Goal: Task Accomplishment & Management: Complete application form

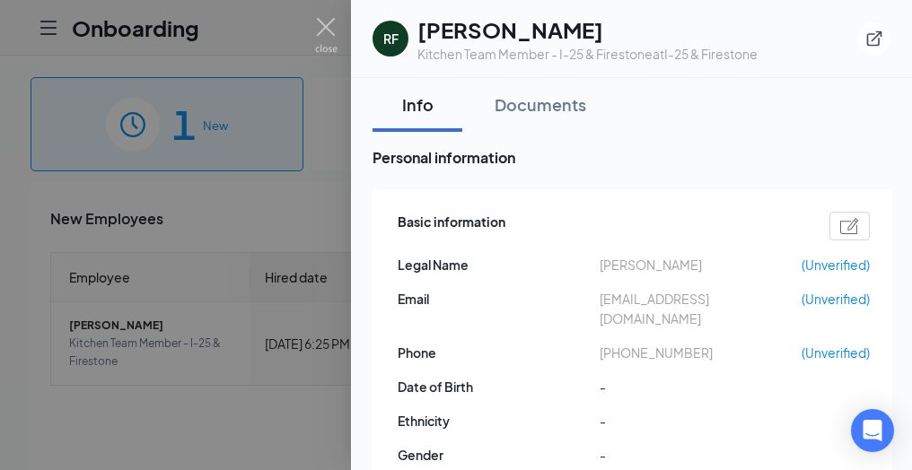
click at [339, 39] on div at bounding box center [456, 235] width 912 height 470
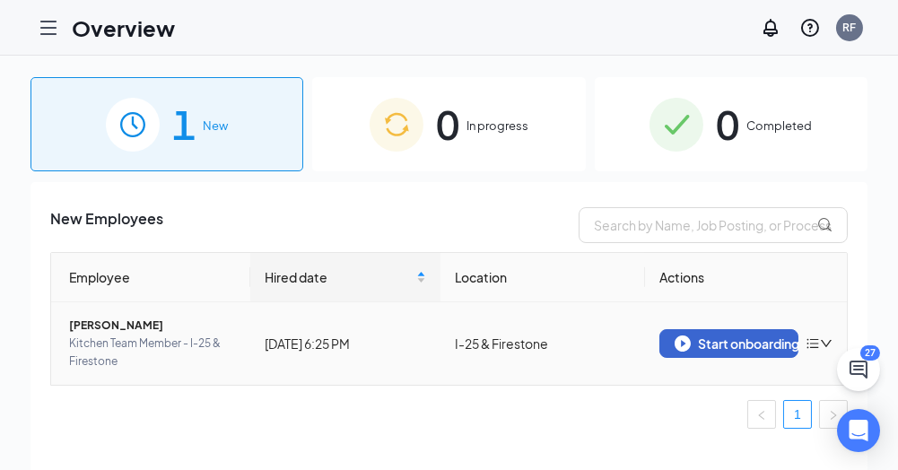
click at [729, 346] on div "Start onboarding" at bounding box center [729, 344] width 109 height 16
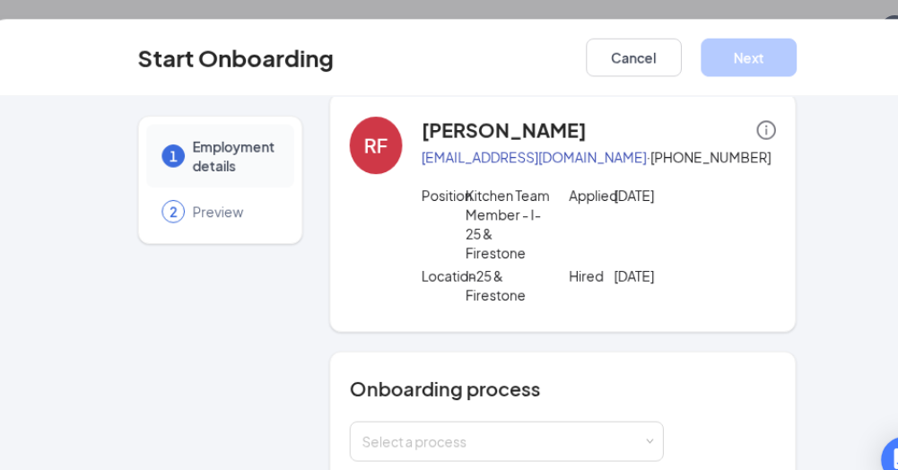
click at [811, 128] on div "1 Employment details 2 Preview RF [PERSON_NAME] [EMAIL_ADDRESS][DOMAIN_NAME] · …" at bounding box center [449, 281] width 898 height 380
click at [797, 223] on div "1 Employment details 2 Preview RF [PERSON_NAME] [EMAIL_ADDRESS][DOMAIN_NAME] · …" at bounding box center [449, 281] width 898 height 380
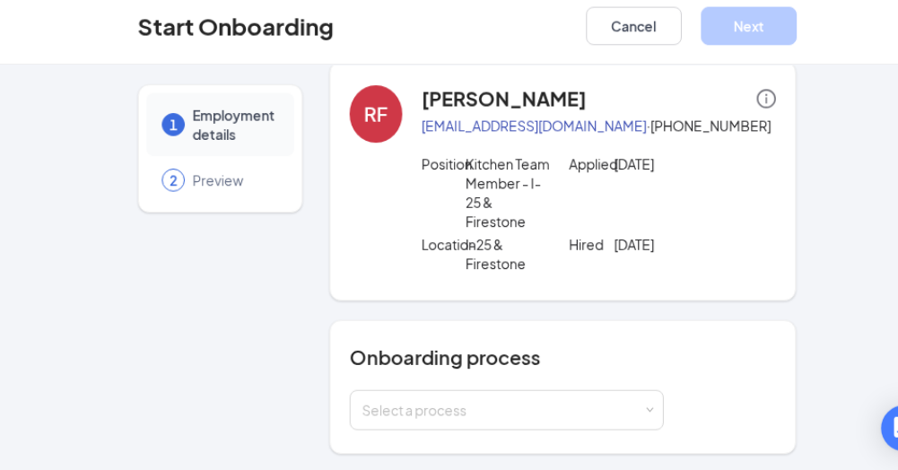
scroll to position [81, 0]
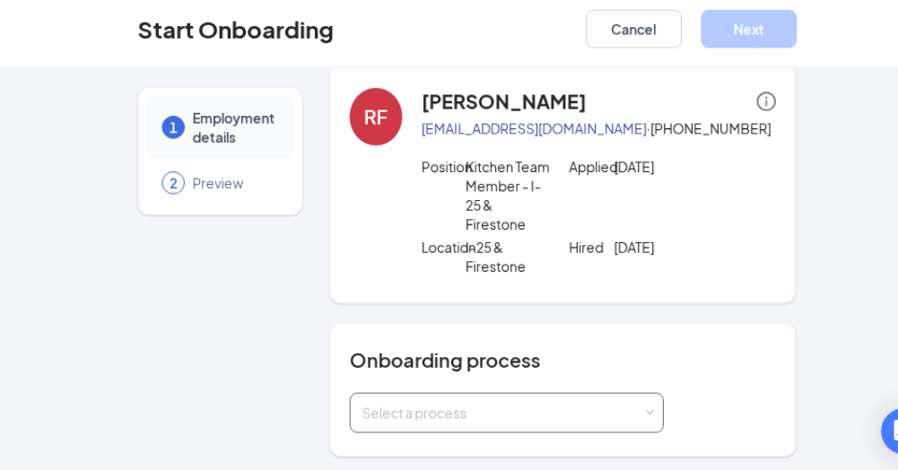
click at [600, 417] on div "Select a process" at bounding box center [482, 414] width 263 height 18
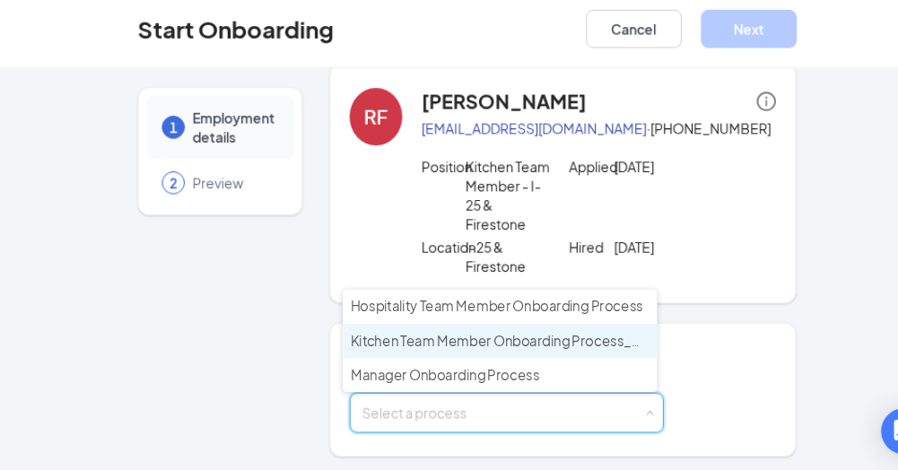
click at [479, 348] on span "Kitchen Team Member Onboarding Process_GO" at bounding box center [482, 345] width 285 height 16
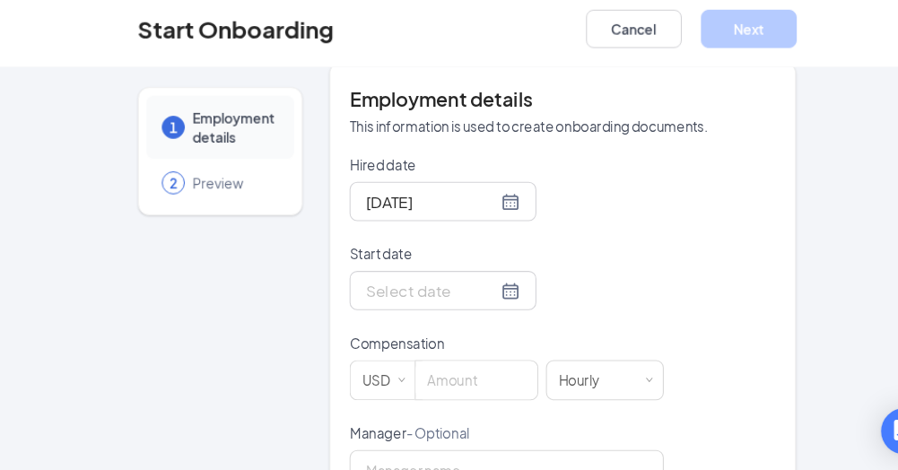
scroll to position [444, 0]
click at [453, 220] on input "Hired date" at bounding box center [416, 217] width 123 height 22
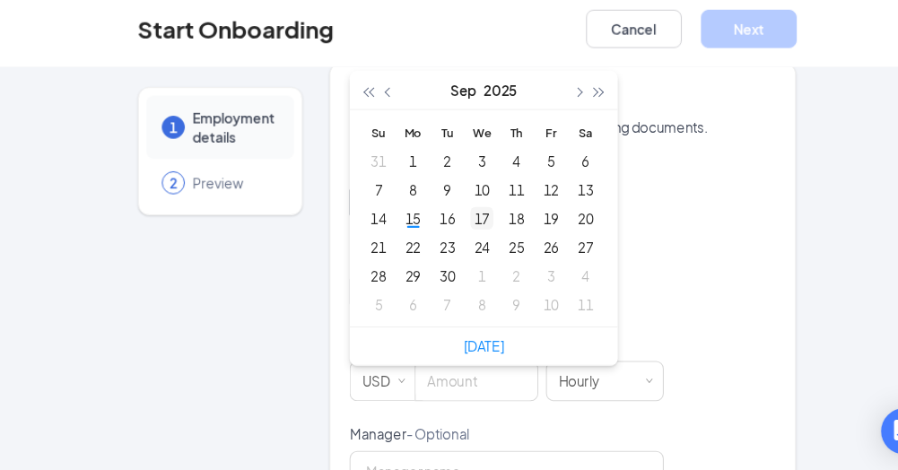
click at [452, 232] on div "17" at bounding box center [463, 232] width 22 height 22
type input "[DATE]"
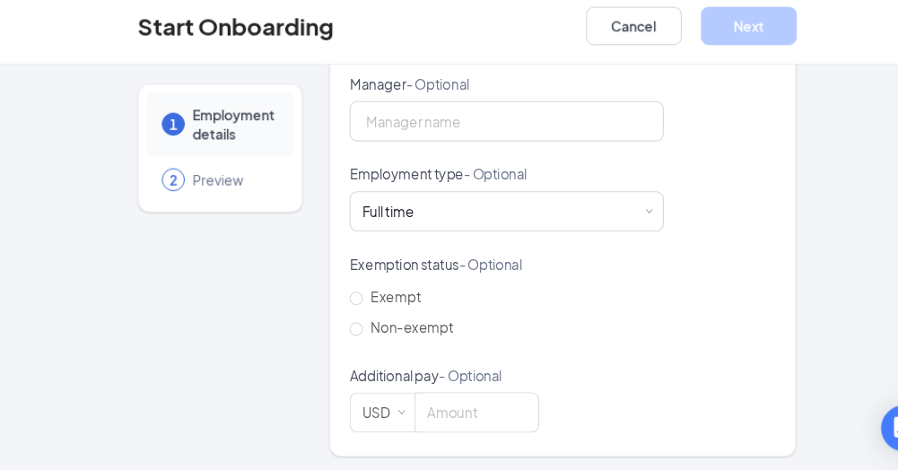
scroll to position [81, 0]
click at [339, 307] on input "Exempt" at bounding box center [345, 309] width 13 height 13
radio input "true"
click at [339, 335] on input "Non-exempt" at bounding box center [345, 338] width 13 height 13
radio input "true"
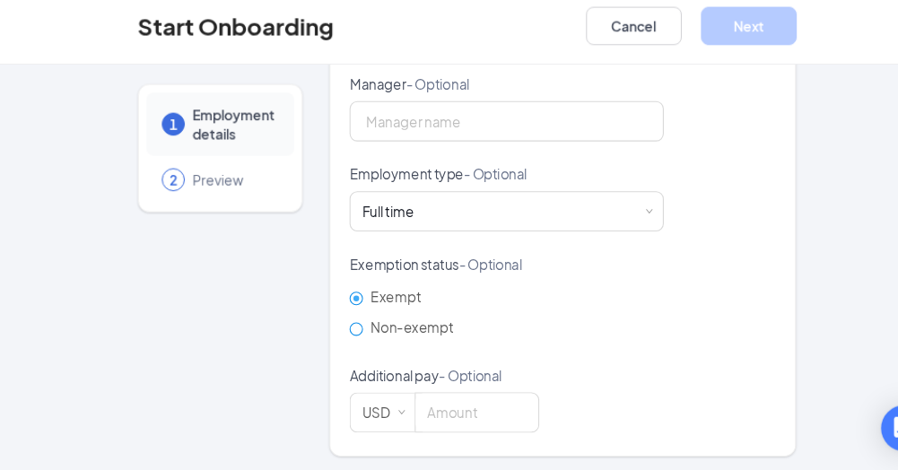
radio input "false"
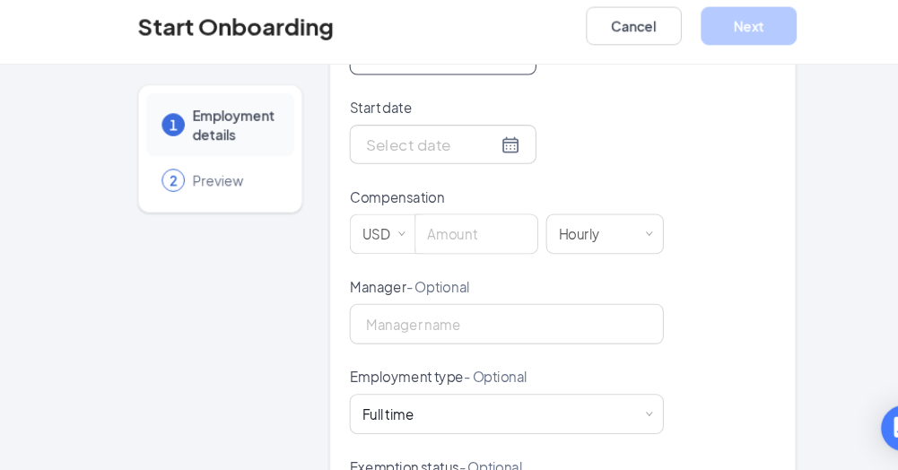
scroll to position [565, 0]
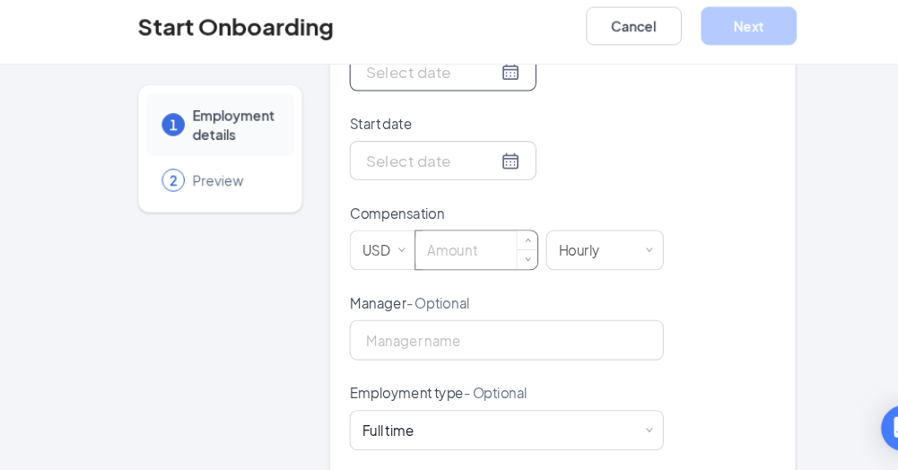
click at [433, 270] on input at bounding box center [458, 264] width 114 height 36
click at [663, 163] on div "Hired date [DATE] Su Mo Tu We Th Fr Sa 31 1 2 3 4 5 6 7 8 9 10 11 12 13 14 15 1…" at bounding box center [538, 346] width 399 height 587
click at [609, 57] on button "Cancel" at bounding box center [606, 54] width 90 height 36
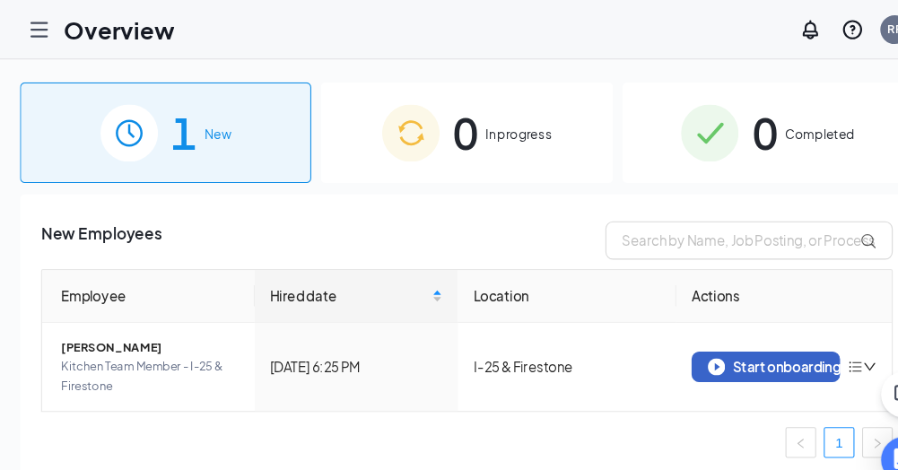
scroll to position [0, 0]
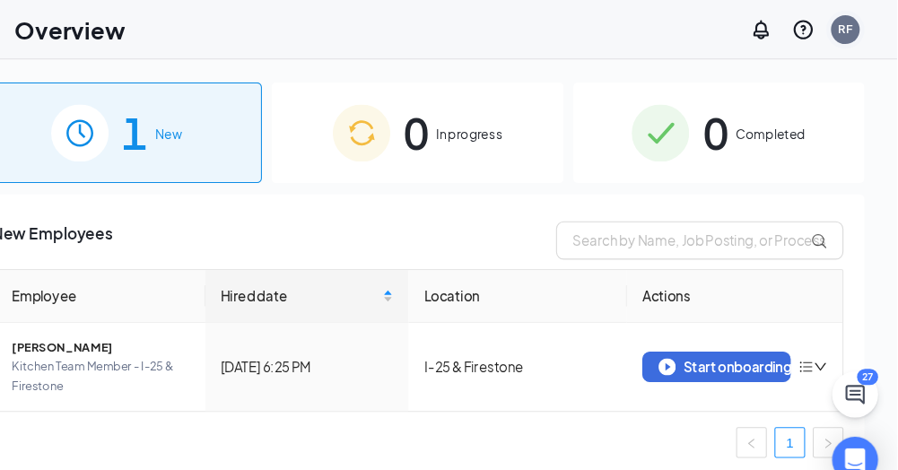
click at [848, 34] on div "RF" at bounding box center [850, 27] width 13 height 15
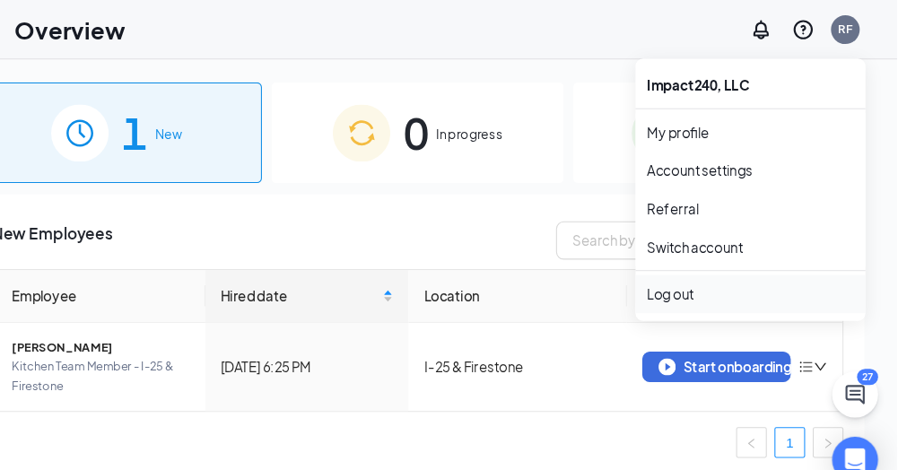
click at [687, 282] on div "Log out" at bounding box center [761, 276] width 194 height 18
